Goal: Task Accomplishment & Management: Use online tool/utility

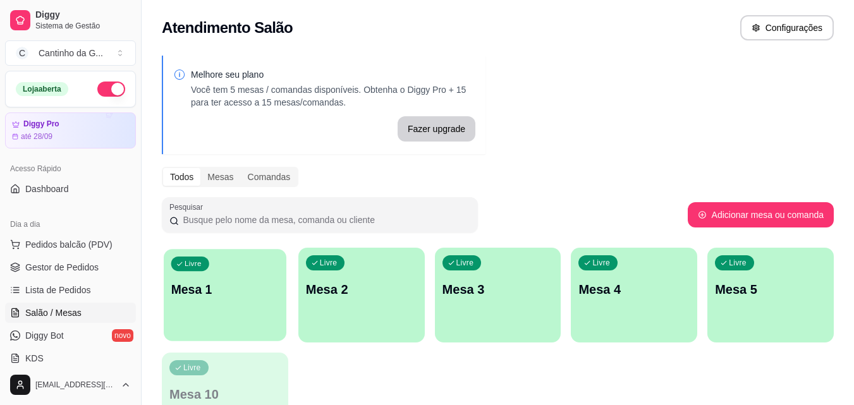
click at [264, 306] on div "Livre Mesa 1" at bounding box center [225, 287] width 123 height 77
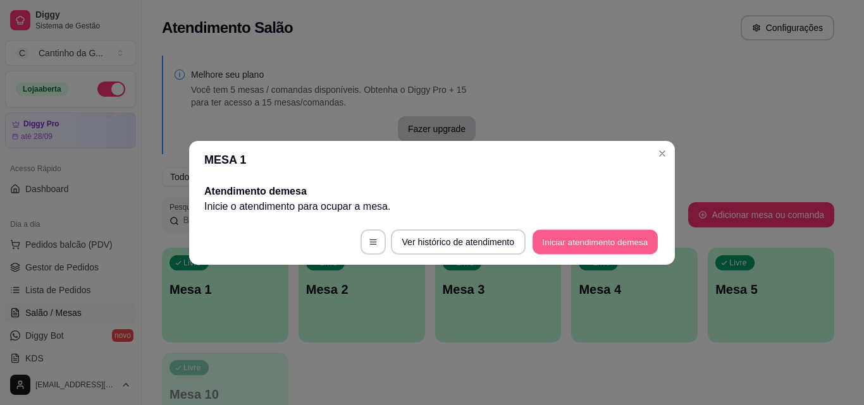
click at [601, 236] on button "Iniciar atendimento de mesa" at bounding box center [595, 242] width 125 height 25
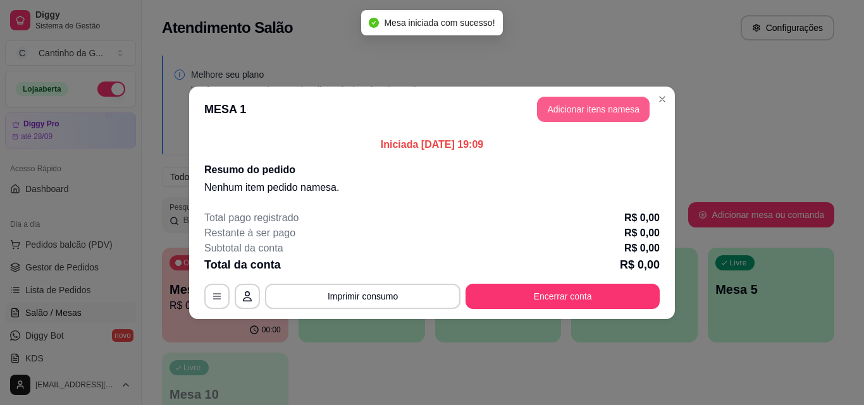
click at [619, 113] on button "Adicionar itens na mesa" at bounding box center [593, 109] width 113 height 25
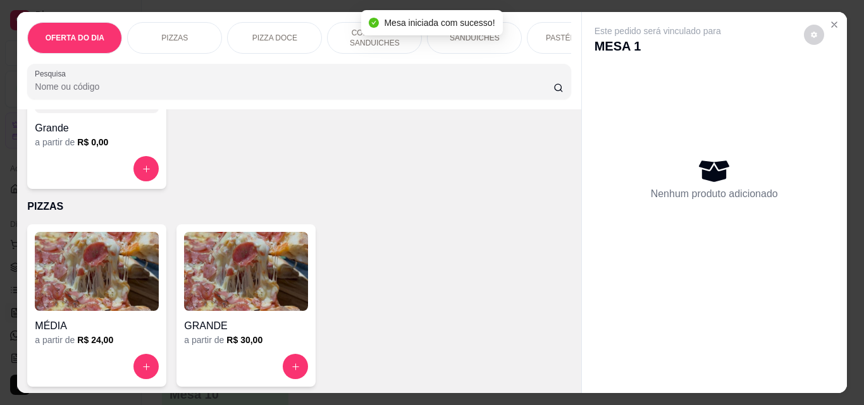
scroll to position [316, 0]
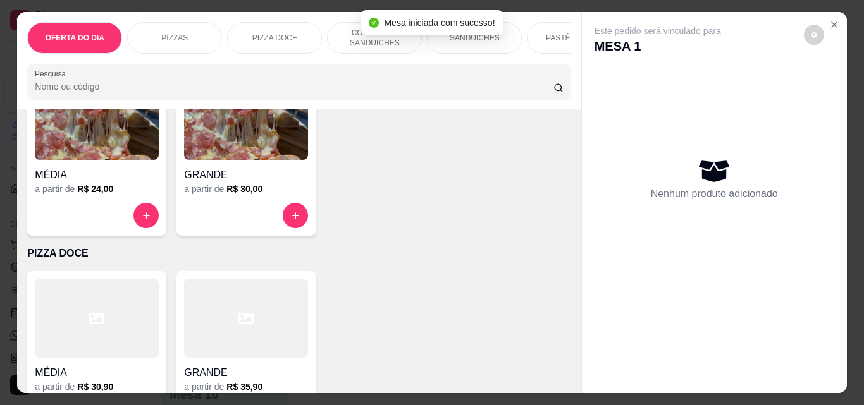
click at [148, 219] on button "increase-product-quantity" at bounding box center [145, 215] width 25 height 25
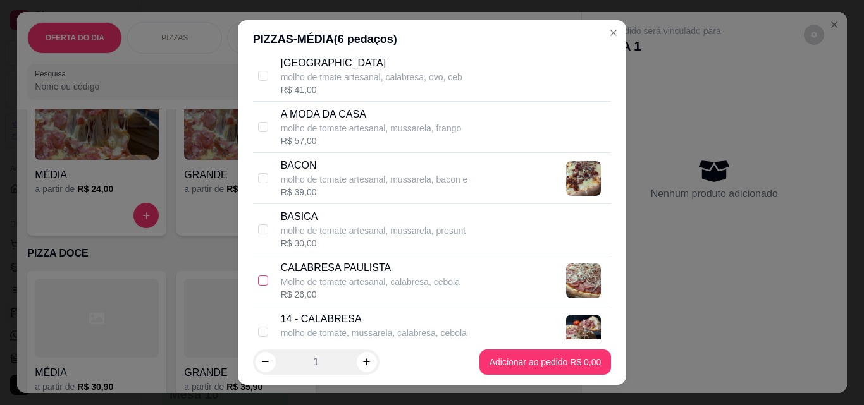
click at [258, 280] on input "checkbox" at bounding box center [263, 281] width 10 height 10
checkbox input "true"
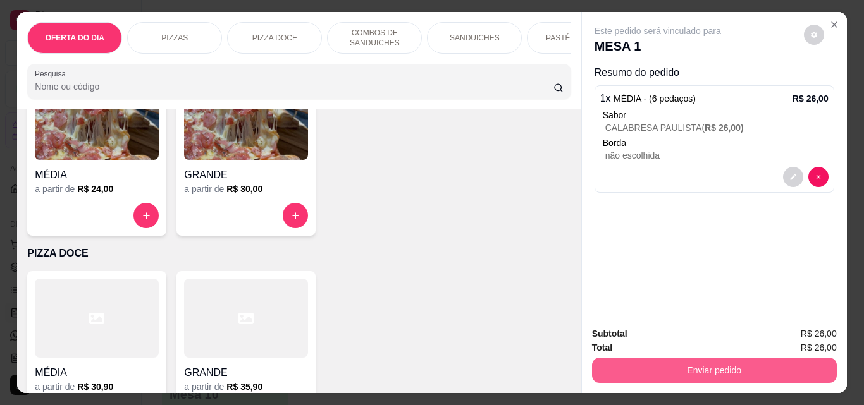
click at [727, 366] on button "Enviar pedido" at bounding box center [714, 370] width 245 height 25
click at [663, 340] on button "Não registrar e enviar pedido" at bounding box center [673, 335] width 132 height 24
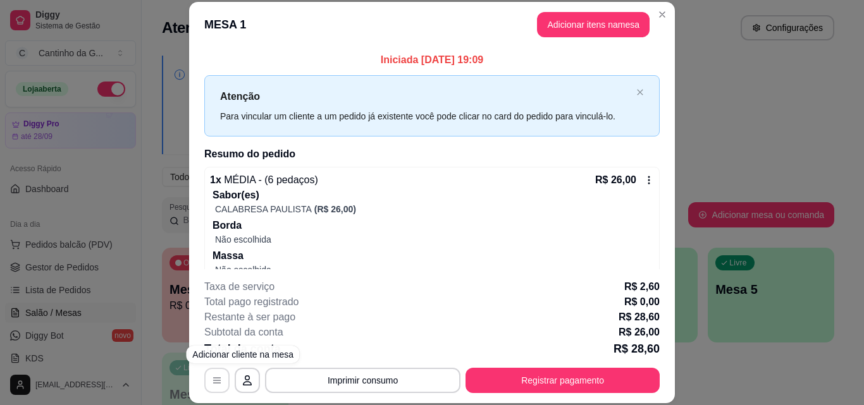
click at [213, 383] on icon "button" at bounding box center [217, 381] width 10 height 10
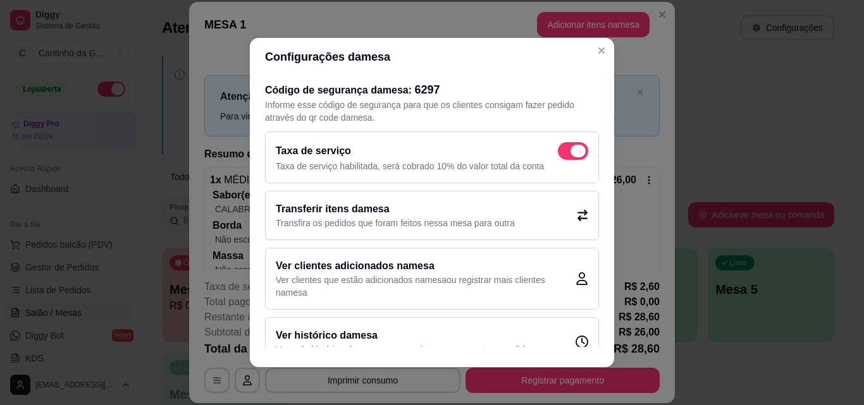
click at [570, 145] on span at bounding box center [577, 151] width 15 height 13
click at [563, 154] on input "checkbox" at bounding box center [561, 158] width 8 height 8
checkbox input "false"
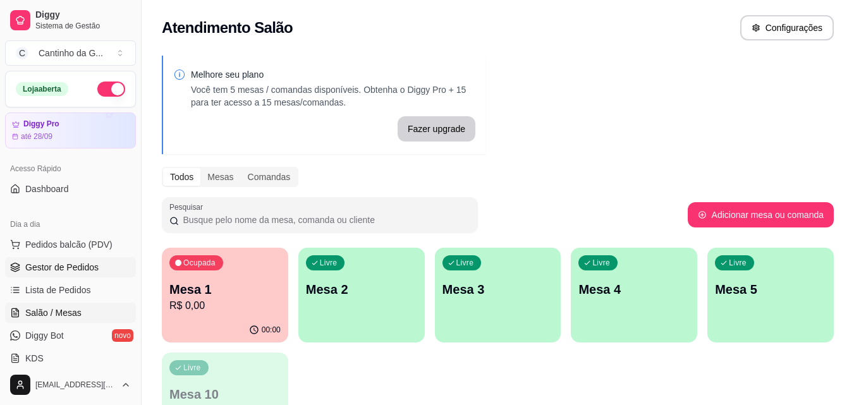
click at [106, 266] on link "Gestor de Pedidos" at bounding box center [70, 267] width 131 height 20
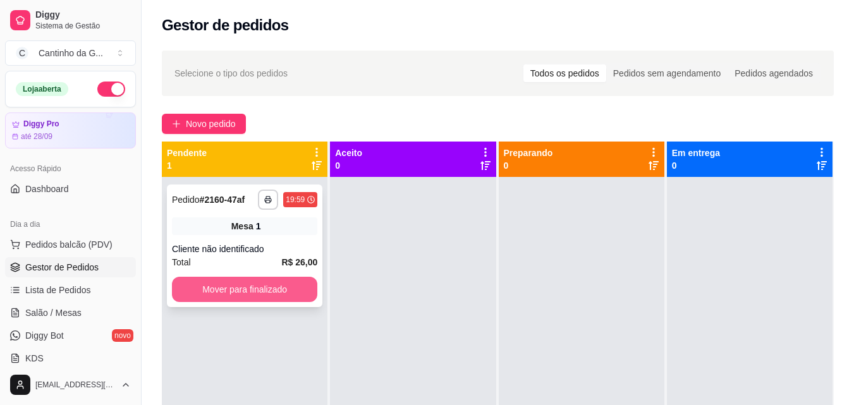
click at [268, 292] on button "Mover para finalizado" at bounding box center [244, 289] width 145 height 25
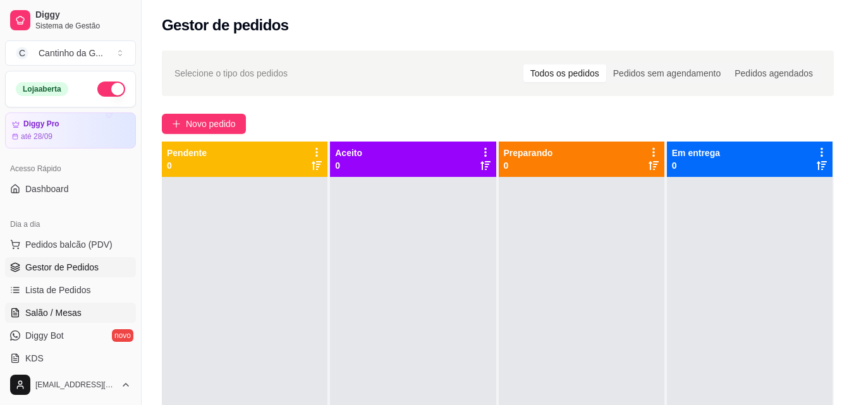
click at [83, 315] on link "Salão / Mesas" at bounding box center [70, 313] width 131 height 20
